Goal: Task Accomplishment & Management: Complete application form

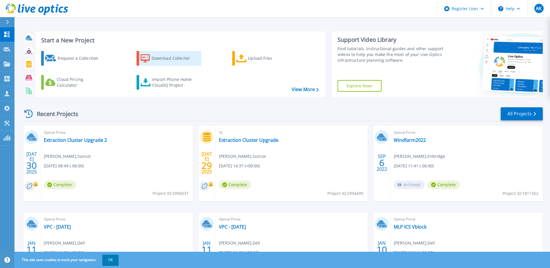
click at [162, 57] on div "Download Collector" at bounding box center [175, 58] width 46 height 12
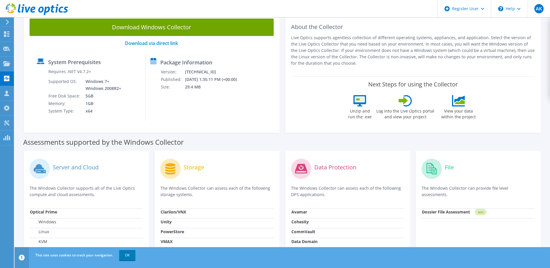
scroll to position [38, 0]
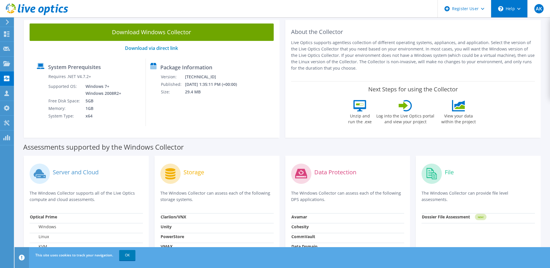
click at [515, 10] on div "\n Help" at bounding box center [509, 8] width 37 height 17
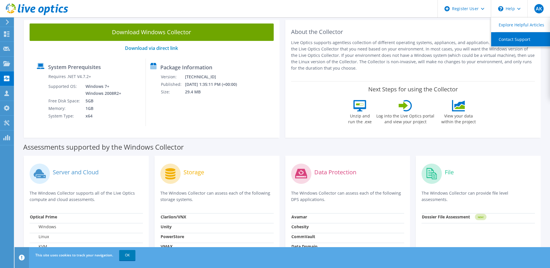
click at [511, 39] on link "Contact Support" at bounding box center [523, 39] width 65 height 14
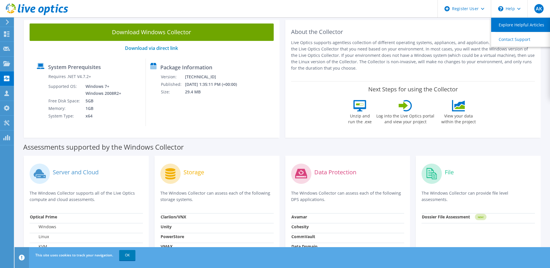
click at [522, 26] on link "Explore Helpful Articles" at bounding box center [523, 25] width 65 height 14
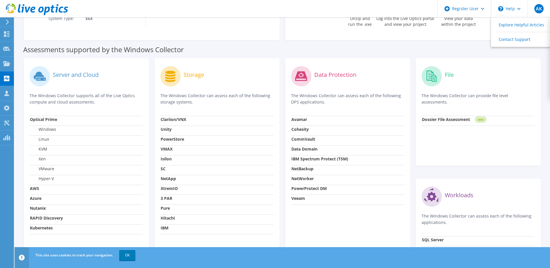
scroll to position [154, 0]
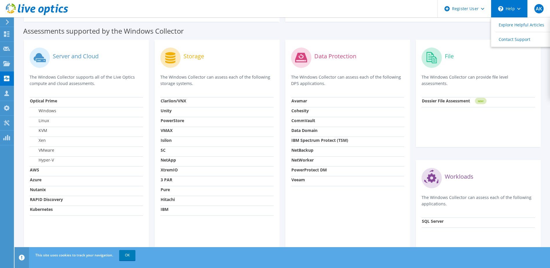
click at [503, 11] on div "\n Help" at bounding box center [509, 8] width 37 height 17
click at [504, 10] on div "\n Help" at bounding box center [509, 8] width 37 height 17
click at [507, 22] on link "Explore Helpful Articles" at bounding box center [523, 25] width 65 height 14
click at [178, 121] on strong "PowerStore" at bounding box center [172, 121] width 23 height 6
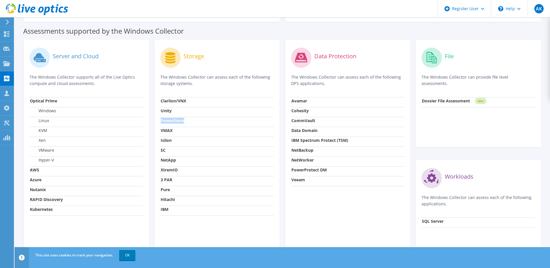
click at [178, 121] on strong "PowerStore" at bounding box center [172, 121] width 23 height 6
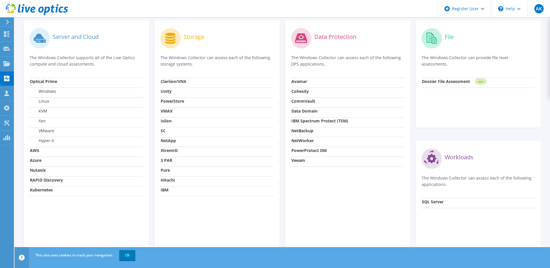
scroll to position [183, 0]
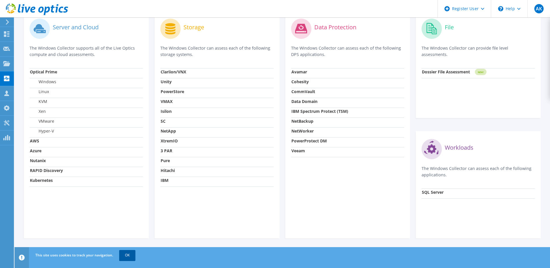
click at [124, 255] on link "OK" at bounding box center [127, 255] width 16 height 10
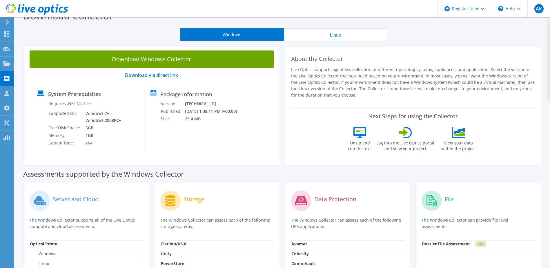
scroll to position [0, 0]
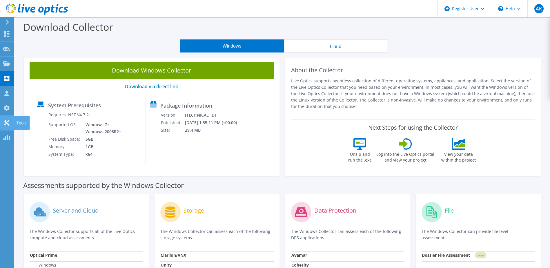
click at [9, 125] on icon at bounding box center [6, 123] width 7 height 6
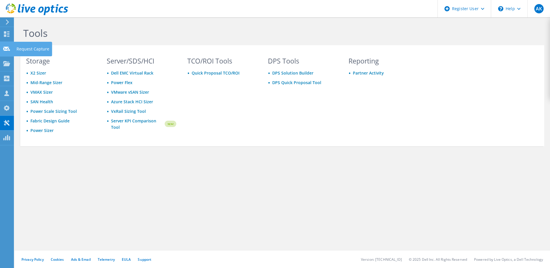
click at [5, 48] on use at bounding box center [6, 48] width 7 height 4
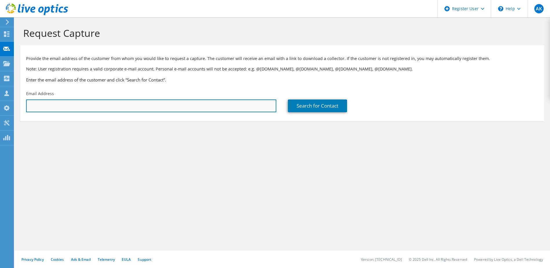
click at [96, 107] on input "text" at bounding box center [151, 105] width 250 height 13
type input "anastasia.kontargy@dell.com"
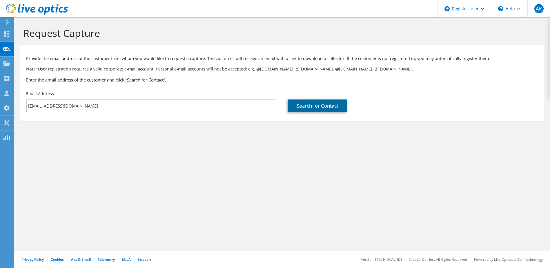
drag, startPoint x: 329, startPoint y: 107, endPoint x: 327, endPoint y: 110, distance: 3.9
click at [329, 107] on link "Search for Contact" at bounding box center [317, 105] width 59 height 13
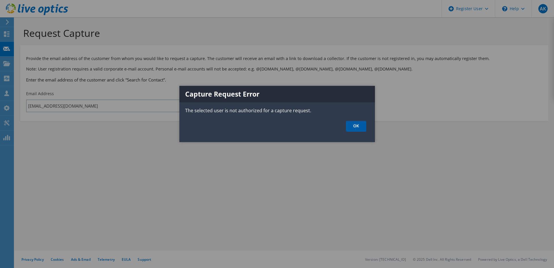
click at [354, 126] on link "OK" at bounding box center [356, 126] width 20 height 11
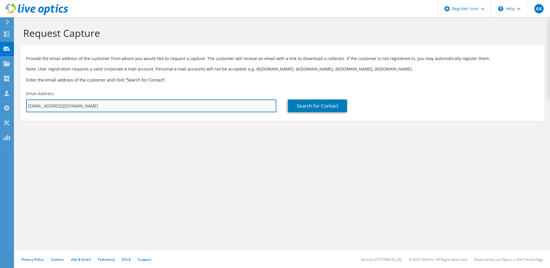
click at [110, 106] on input "anastasia.kontargy@dell.com" at bounding box center [151, 105] width 250 height 13
drag, startPoint x: 109, startPoint y: 106, endPoint x: -50, endPoint y: 92, distance: 159.4
click at [0, 92] on html "AK Dell User Anastasia Kontargy Anastasia.Kontargy@Dell.com Dell My Profile Log…" at bounding box center [275, 134] width 550 height 268
click at [71, 106] on input "tr" at bounding box center [151, 105] width 250 height 13
type input "tb"
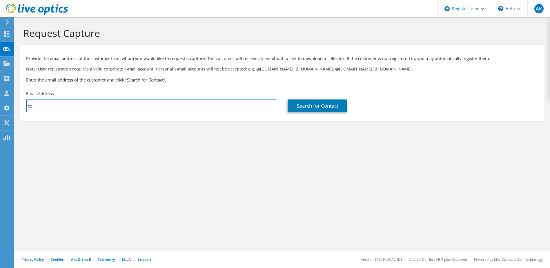
drag, startPoint x: 71, startPoint y: 106, endPoint x: -20, endPoint y: 107, distance: 90.4
click at [0, 107] on html "AK Dell User Anastasia Kontargy Anastasia.Kontargy@Dell.com Dell My Profile Log…" at bounding box center [275, 134] width 550 height 268
click at [111, 102] on input "text" at bounding box center [151, 105] width 250 height 13
type input "kmk@suncor.com"
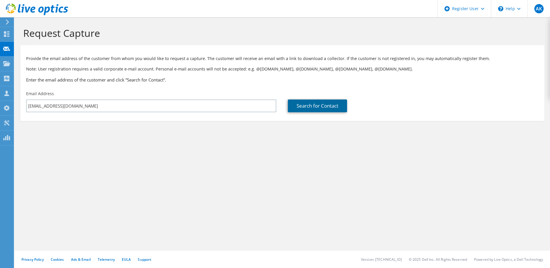
click at [322, 105] on link "Search for Contact" at bounding box center [317, 105] width 59 height 13
type input "Suncor"
type input "Karuppasamy"
type input "MK"
type input "Canada"
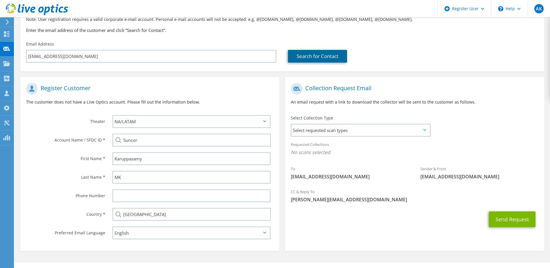
scroll to position [58, 0]
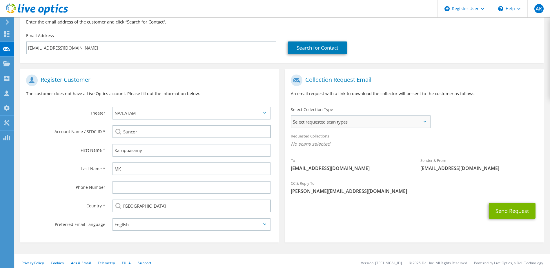
click at [370, 121] on span "Select requested scan types" at bounding box center [360, 122] width 138 height 12
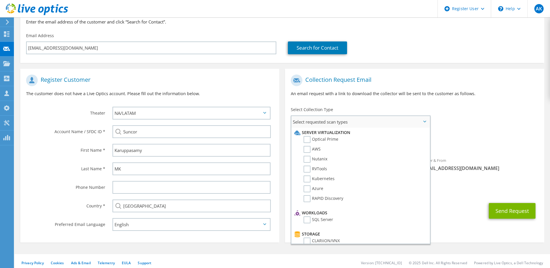
scroll to position [87, 0]
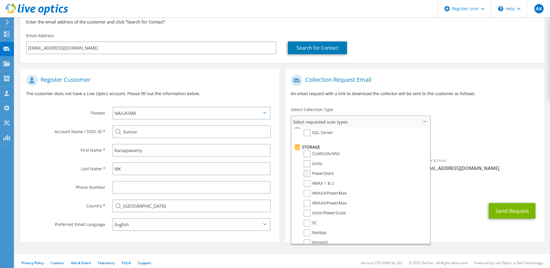
click at [324, 173] on label "PowerStore" at bounding box center [318, 173] width 30 height 7
click at [0, 0] on input "PowerStore" at bounding box center [0, 0] width 0 height 0
click at [447, 210] on div "Send Request" at bounding box center [414, 212] width 259 height 21
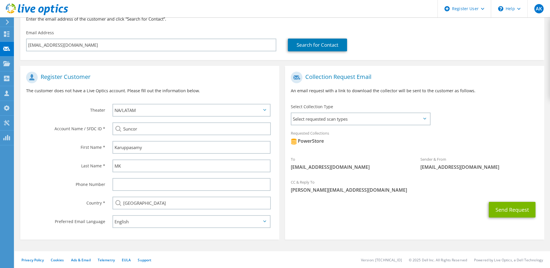
scroll to position [61, 0]
